Goal: Task Accomplishment & Management: Use online tool/utility

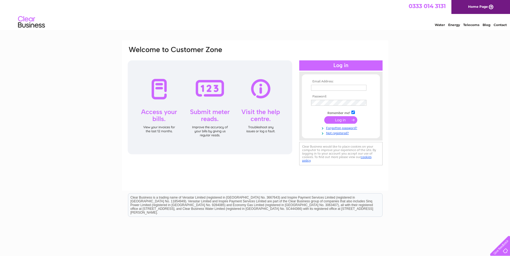
click at [208, 118] on div at bounding box center [210, 107] width 164 height 94
click at [335, 86] on input "text" at bounding box center [339, 88] width 56 height 6
type input "[EMAIL_ADDRESS][DOMAIN_NAME]"
click at [347, 118] on input "submit" at bounding box center [340, 121] width 33 height 8
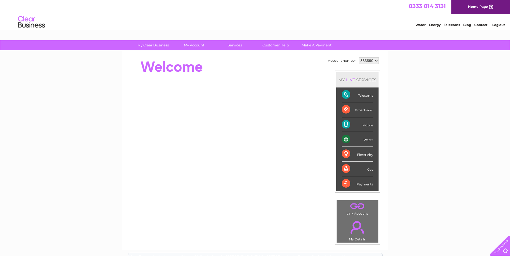
click at [363, 138] on div "Water" at bounding box center [356, 139] width 31 height 15
click at [366, 141] on div "Water" at bounding box center [356, 139] width 31 height 15
click at [349, 142] on div "Water" at bounding box center [356, 139] width 31 height 15
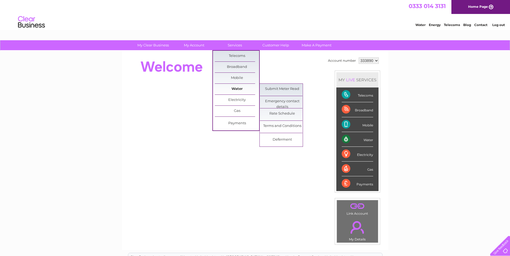
click at [227, 88] on link "Water" at bounding box center [237, 89] width 44 height 11
click at [272, 88] on link "Submit Meter Read" at bounding box center [282, 89] width 44 height 11
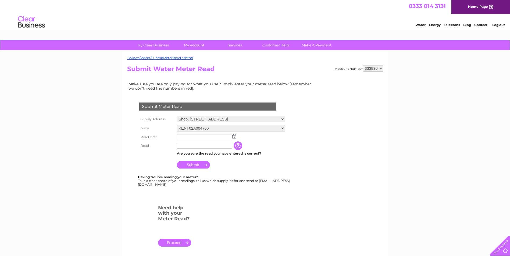
click at [233, 137] on img at bounding box center [234, 136] width 4 height 4
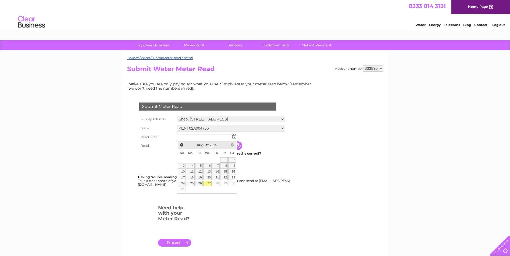
click at [209, 184] on link "27" at bounding box center [207, 183] width 9 height 5
type input "2025/08/27"
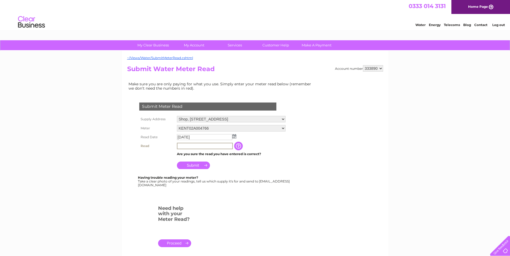
click at [206, 145] on input "text" at bounding box center [205, 146] width 56 height 6
type input "0262"
click at [196, 164] on input "Submit" at bounding box center [193, 165] width 33 height 8
